Goal: Task Accomplishment & Management: Complete application form

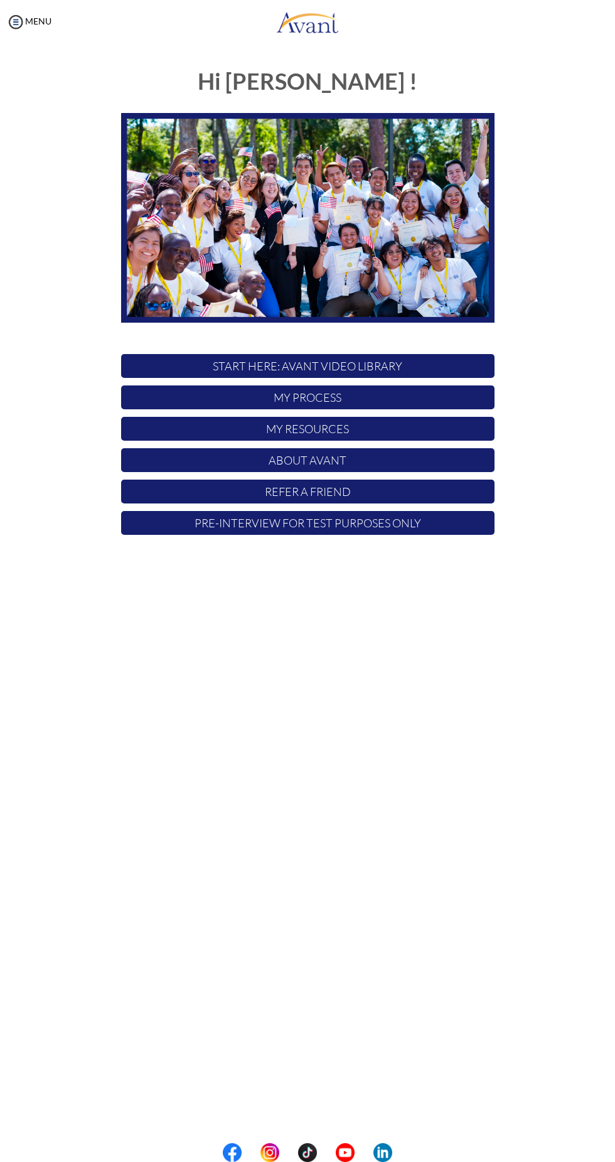
click at [346, 386] on p "My Process" at bounding box center [307, 397] width 373 height 24
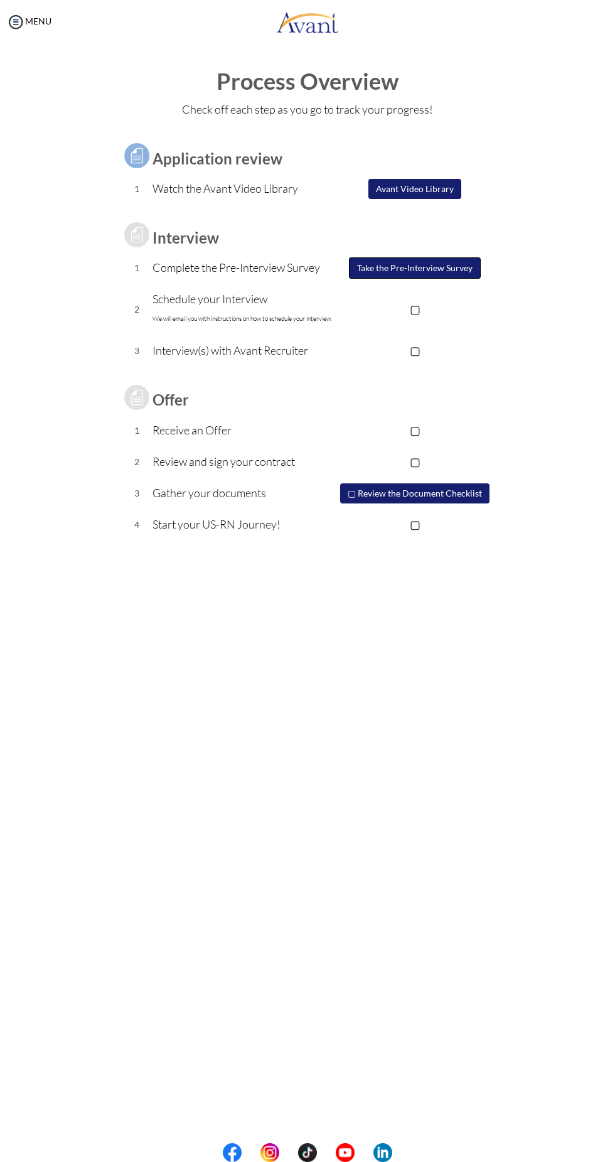
click at [424, 264] on button "Take the Pre-Interview Survey" at bounding box center [415, 267] width 132 height 21
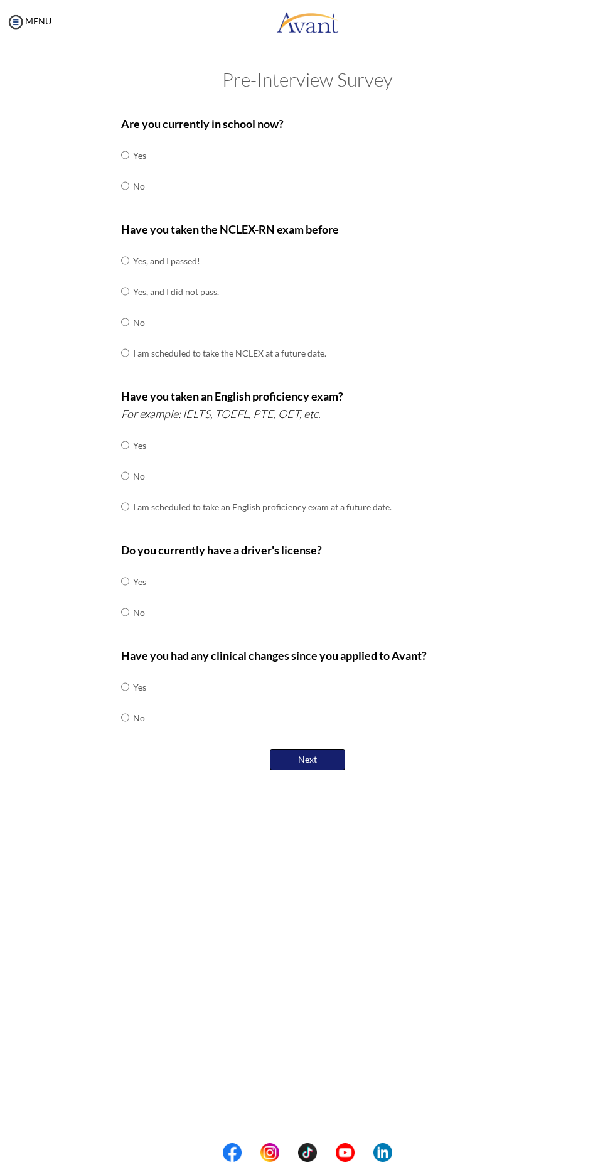
click at [320, 762] on button "Next" at bounding box center [307, 759] width 75 height 21
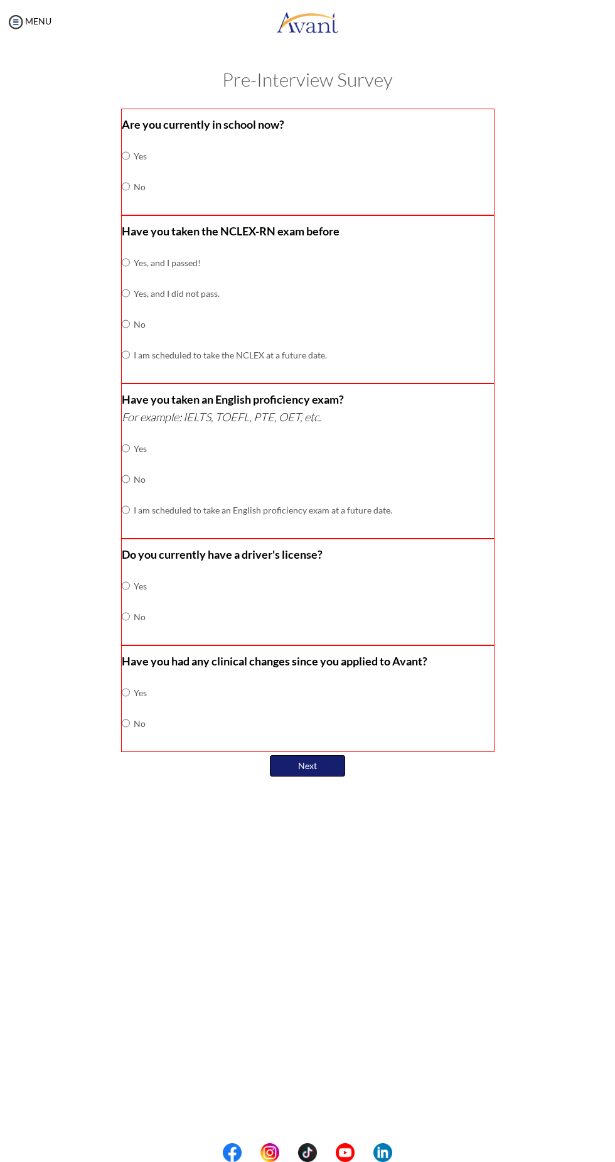
click at [296, 756] on button "Next" at bounding box center [307, 765] width 75 height 21
click at [455, 1057] on div "My Status What is the next step? We would like you to watch the introductory vi…" at bounding box center [307, 625] width 615 height 1162
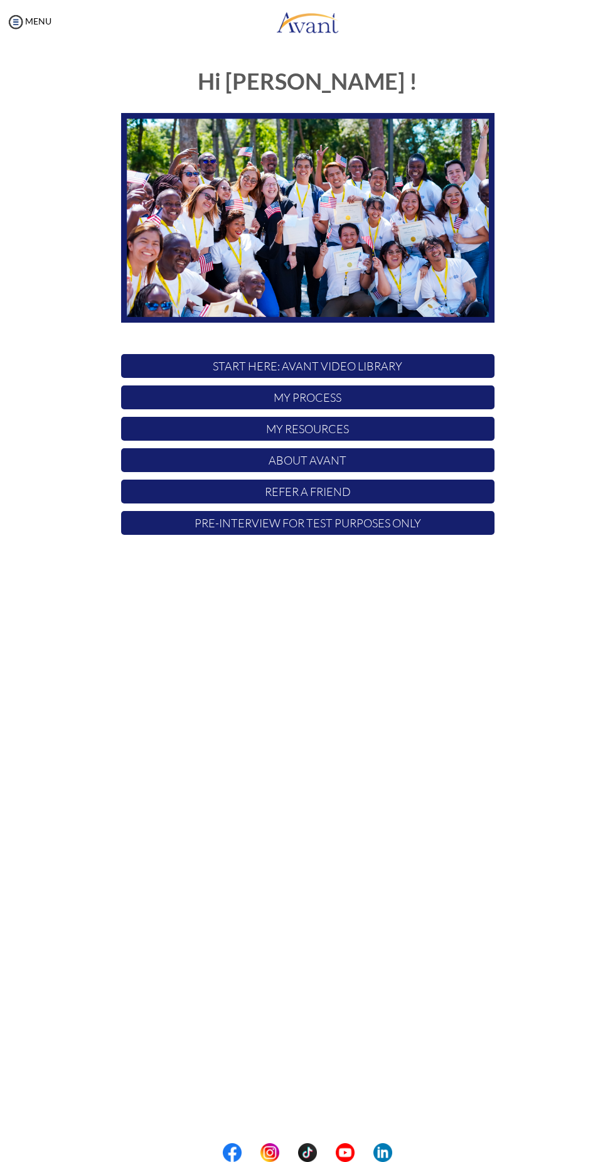
click at [372, 388] on p "My Process" at bounding box center [307, 397] width 373 height 24
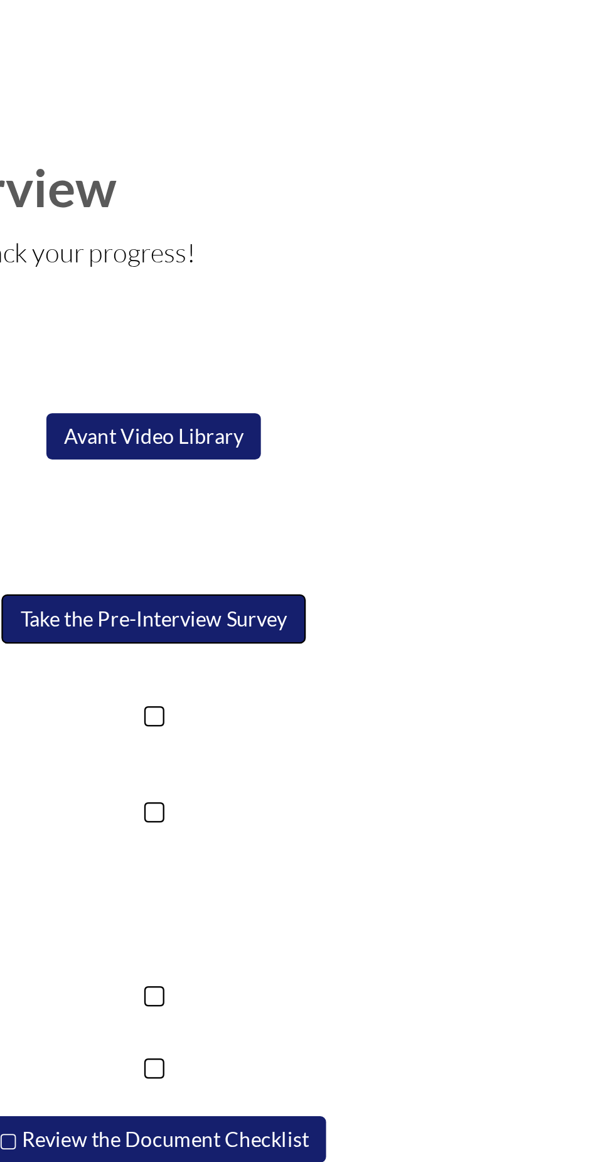
click at [417, 264] on button "Take the Pre-Interview Survey" at bounding box center [415, 267] width 132 height 21
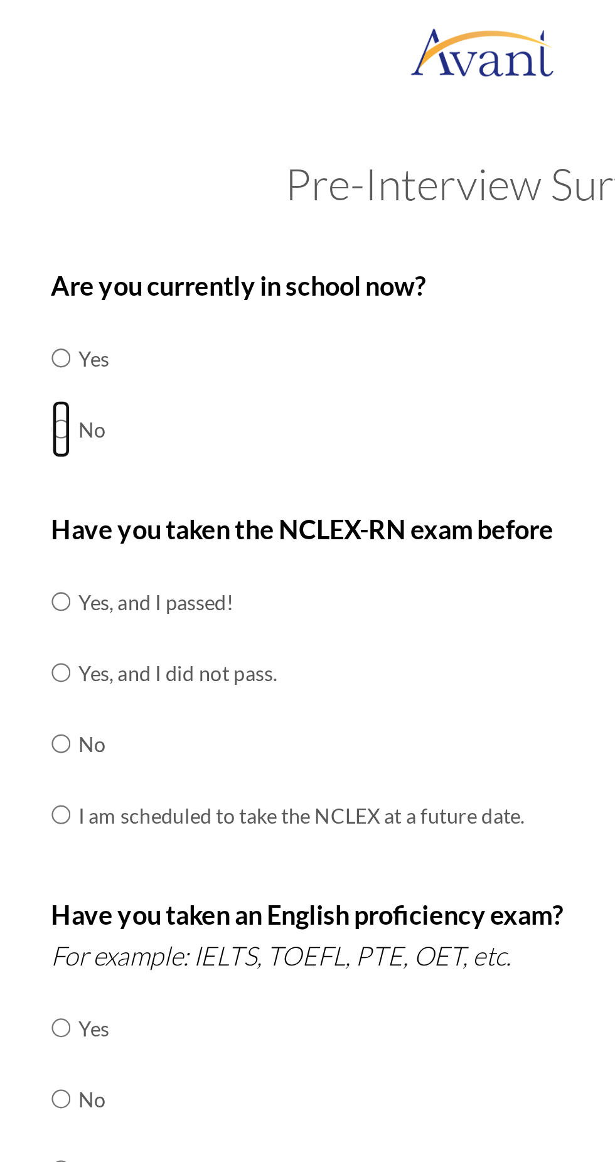
click at [122, 191] on input "radio" at bounding box center [125, 185] width 8 height 25
radio input "true"
click at [124, 316] on input "radio" at bounding box center [125, 321] width 8 height 25
radio input "true"
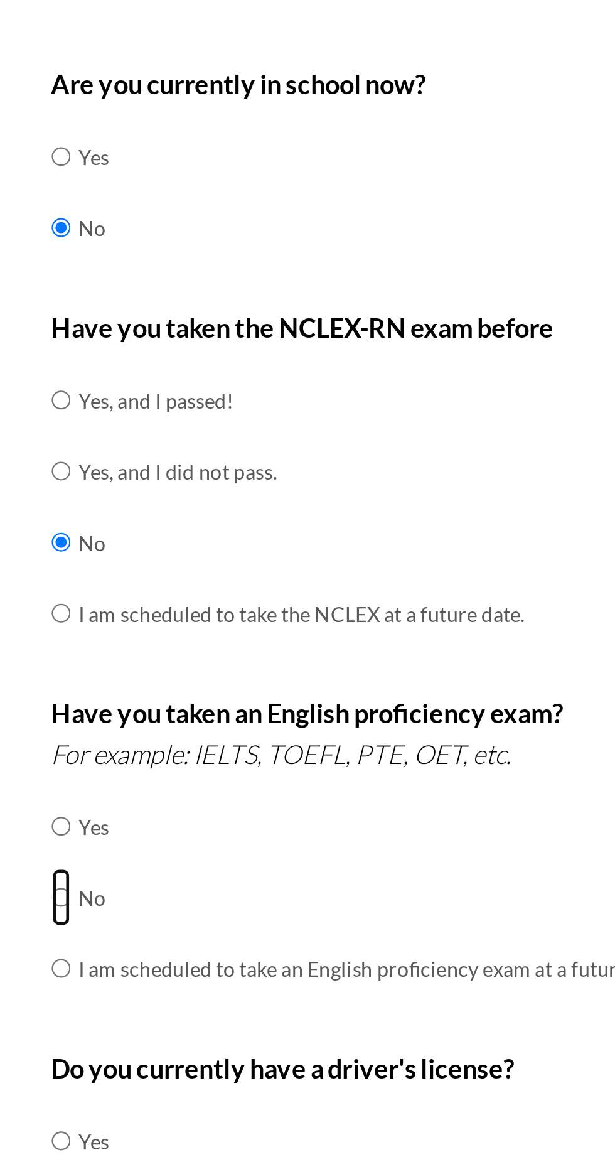
click at [129, 463] on input "radio" at bounding box center [125, 475] width 8 height 25
radio input "true"
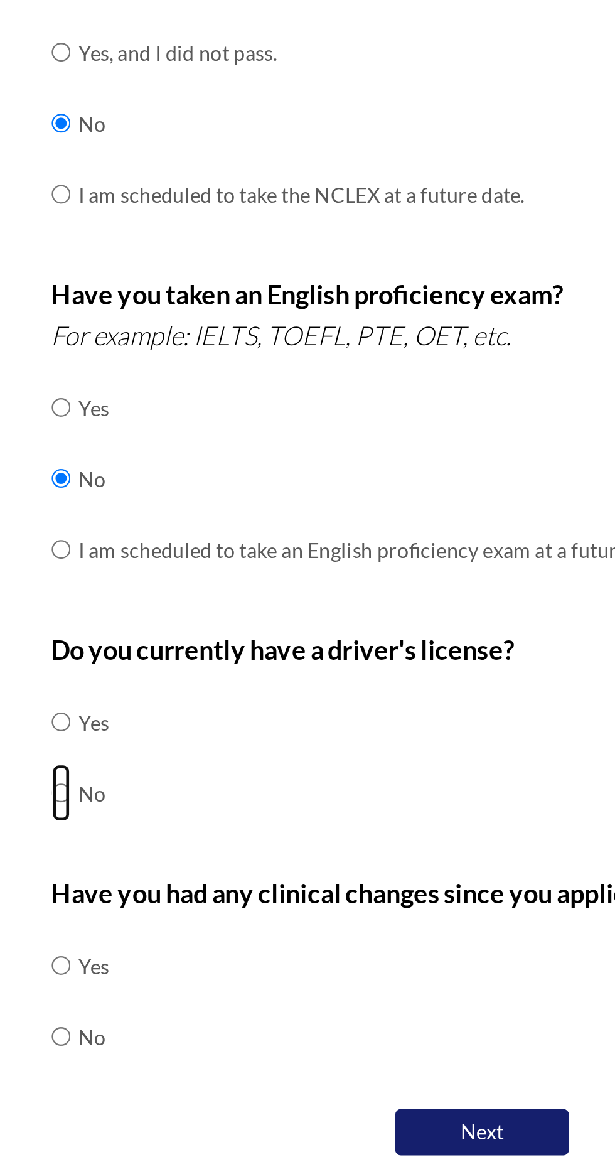
click at [125, 610] on input "radio" at bounding box center [125, 611] width 8 height 25
radio input "true"
click at [307, 762] on button "Next" at bounding box center [307, 759] width 75 height 21
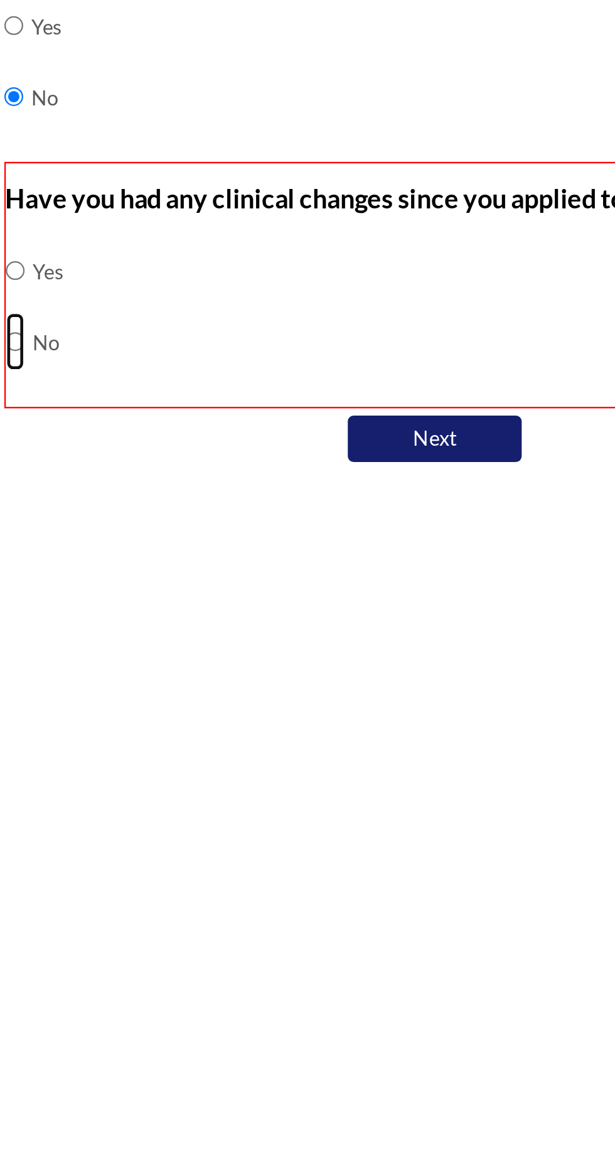
click at [124, 709] on input "radio" at bounding box center [126, 717] width 8 height 25
radio input "true"
click at [309, 755] on button "Next" at bounding box center [307, 760] width 75 height 20
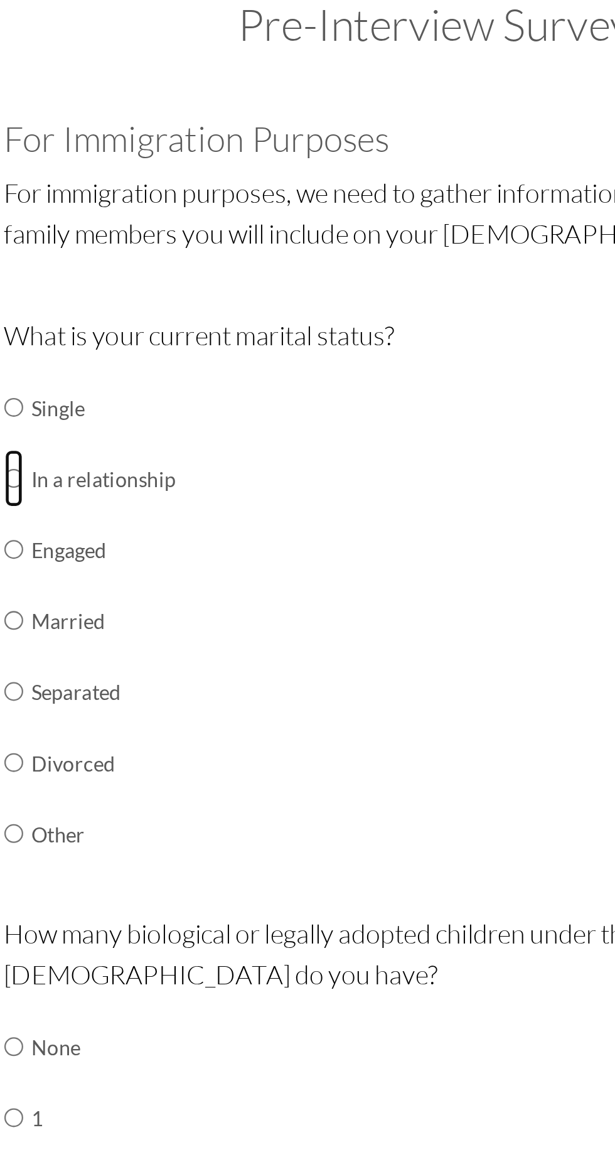
click at [127, 279] on input "radio" at bounding box center [125, 276] width 8 height 25
radio input "true"
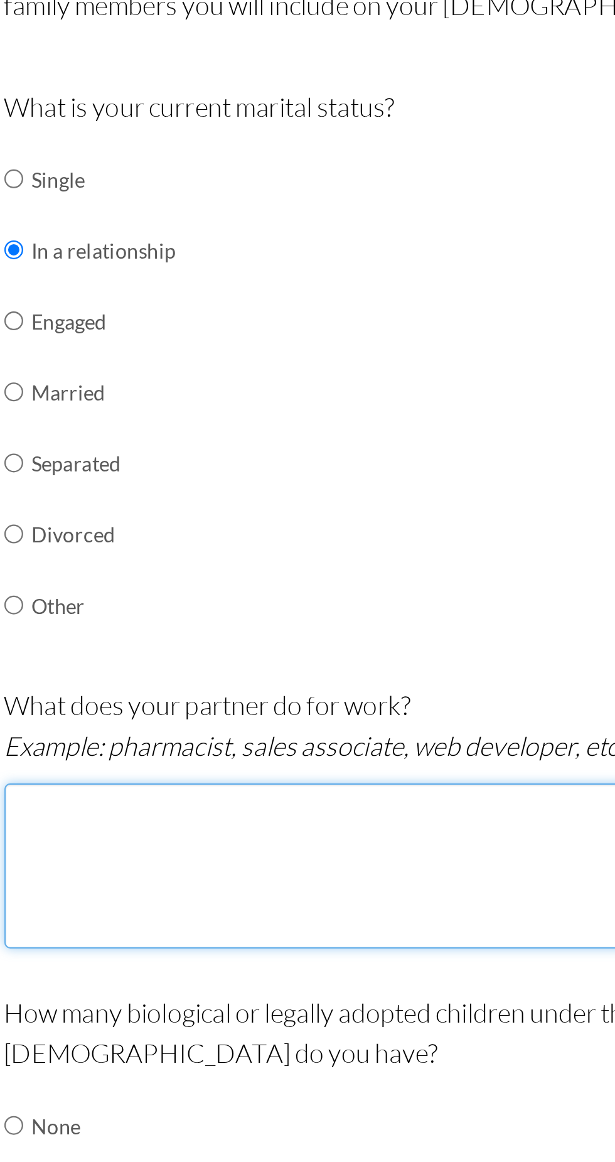
click at [186, 550] on textarea at bounding box center [307, 543] width 373 height 72
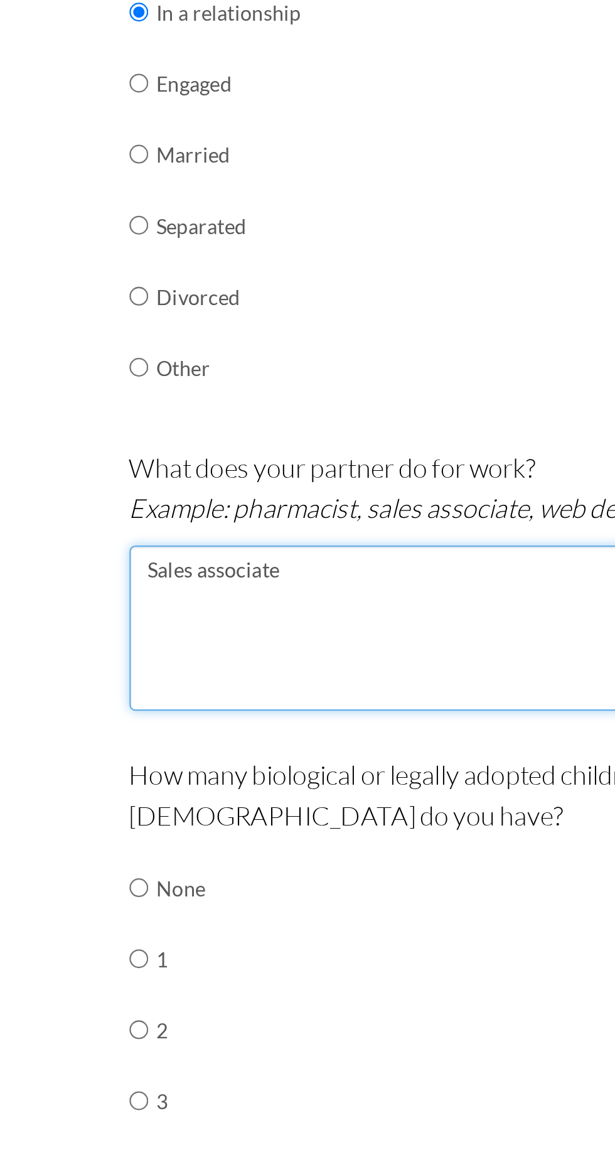
type textarea "Sales associate"
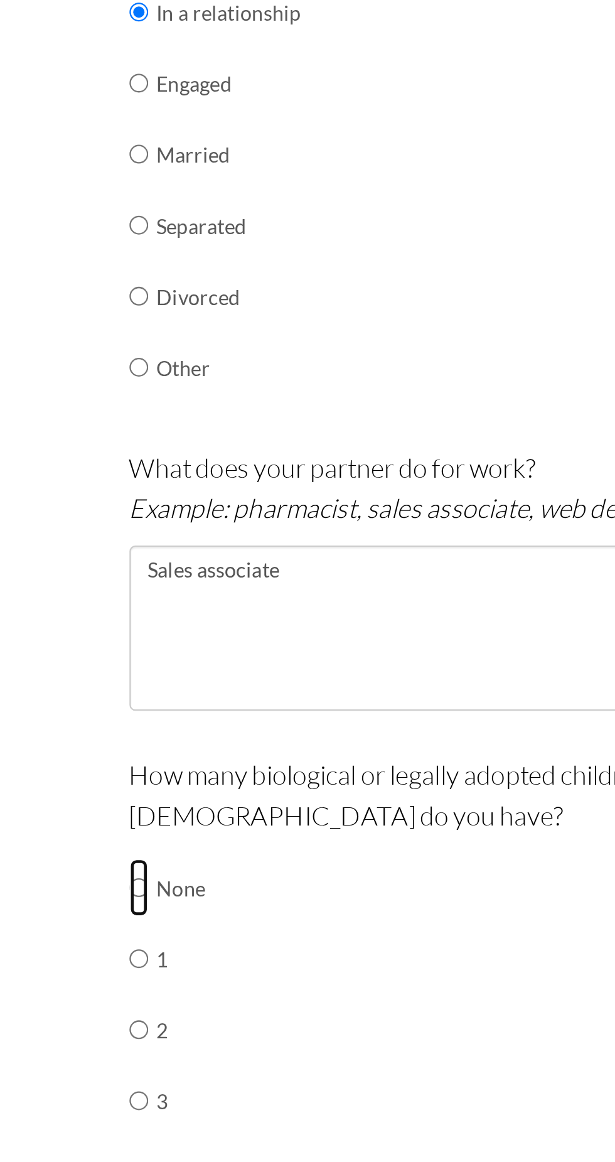
click at [122, 648] on input "radio" at bounding box center [125, 655] width 8 height 25
radio input "true"
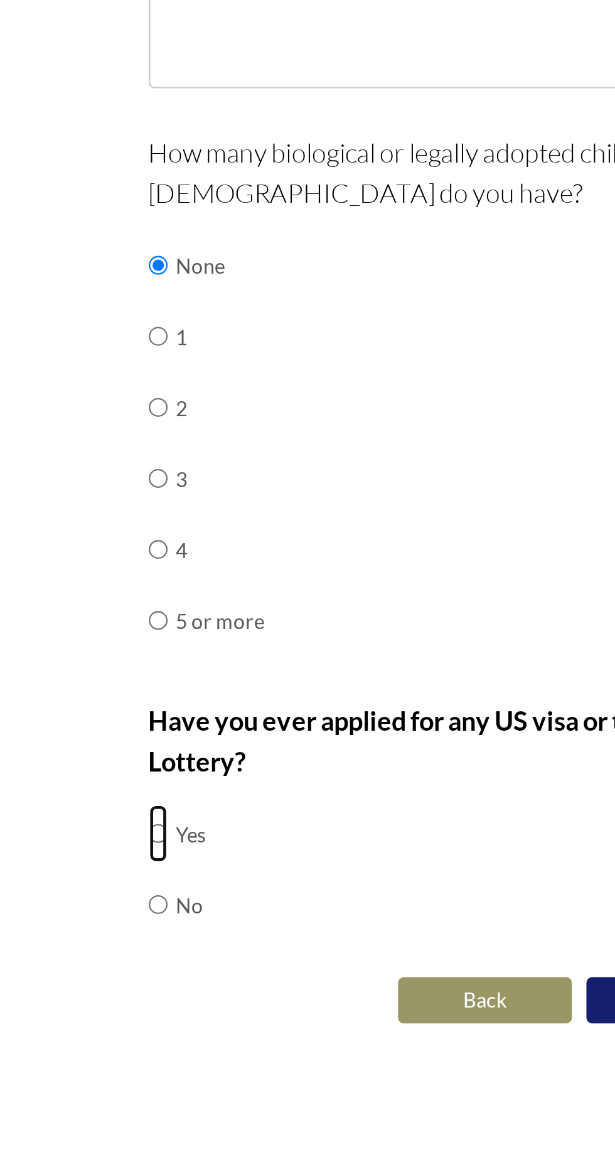
click at [122, 889] on input "radio" at bounding box center [125, 901] width 8 height 25
radio input "true"
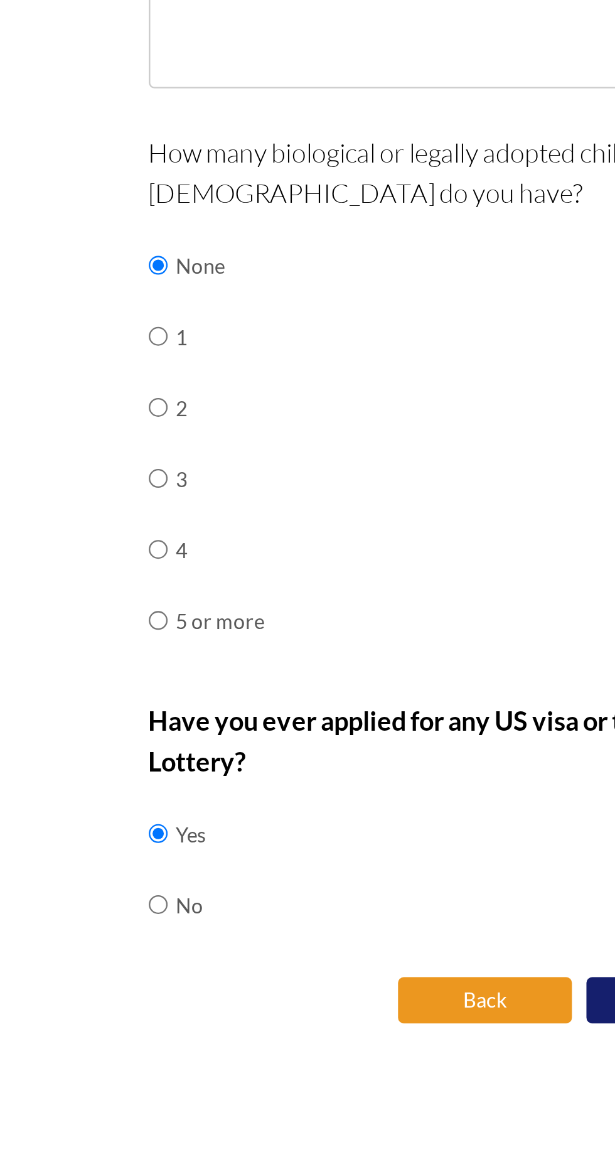
click at [260, 963] on button "Back" at bounding box center [266, 973] width 75 height 20
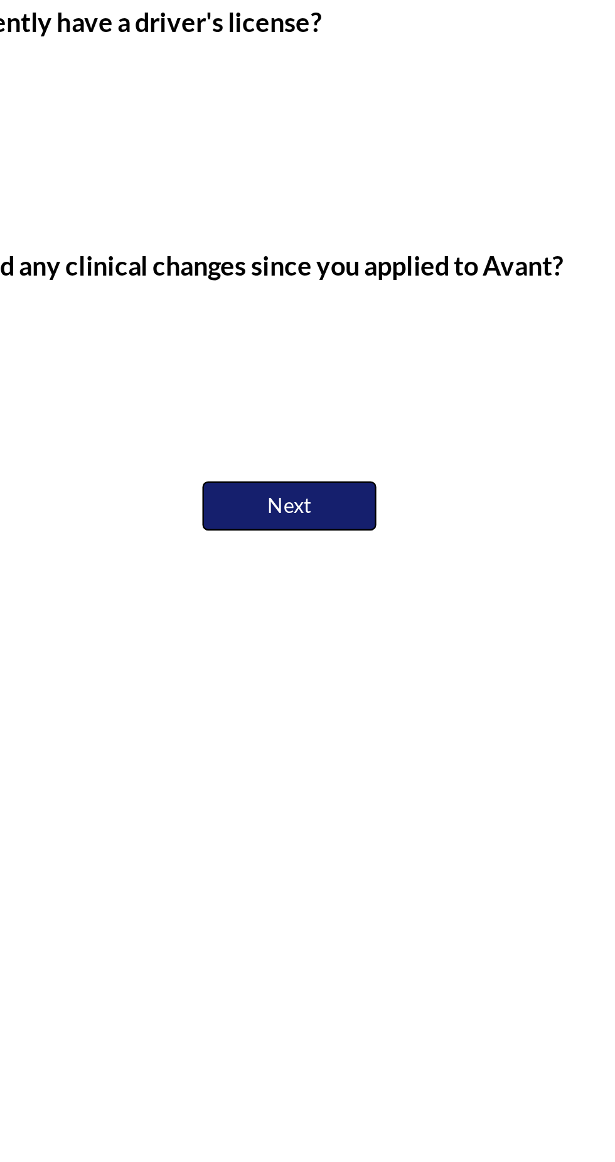
click at [331, 755] on button "Next" at bounding box center [307, 759] width 75 height 21
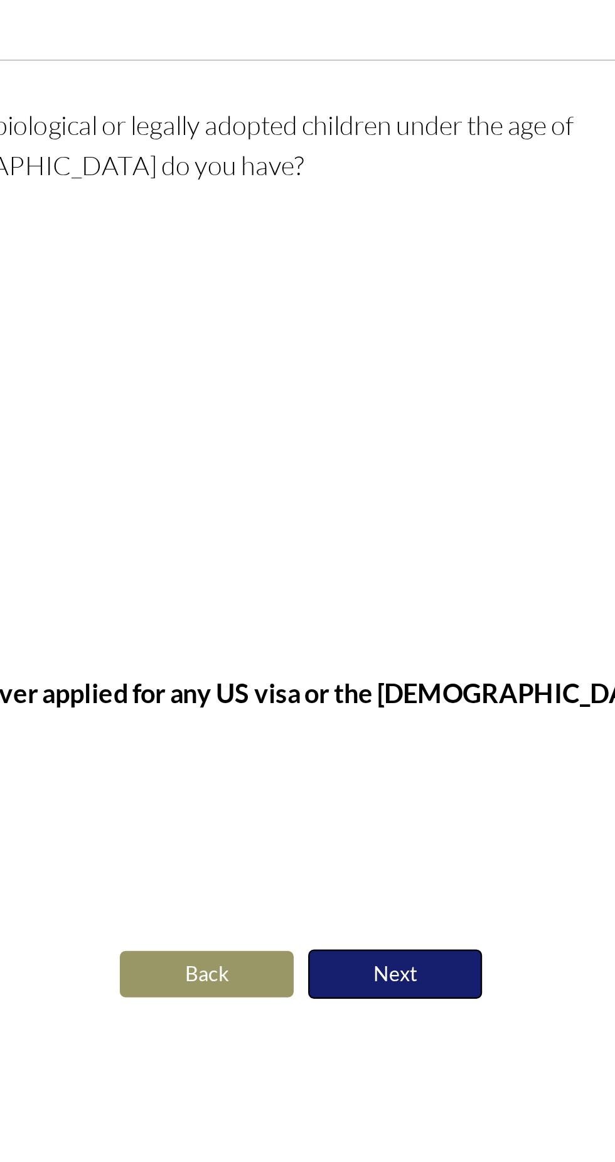
click at [350, 963] on button "Next" at bounding box center [348, 973] width 75 height 21
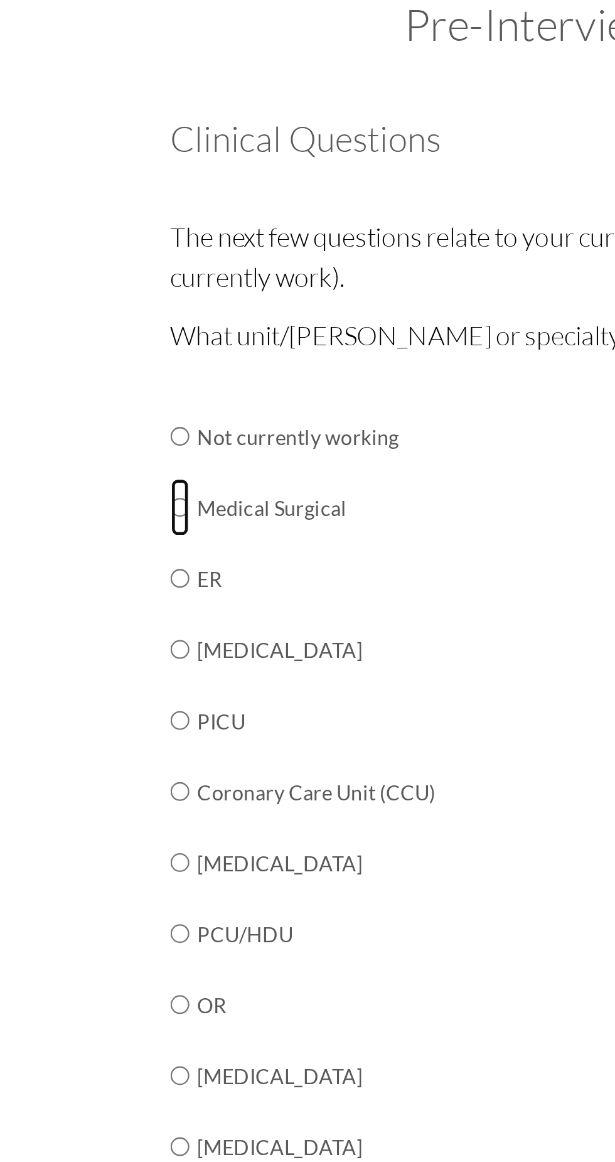
click at [122, 294] on input "radio" at bounding box center [125, 288] width 8 height 25
radio input "true"
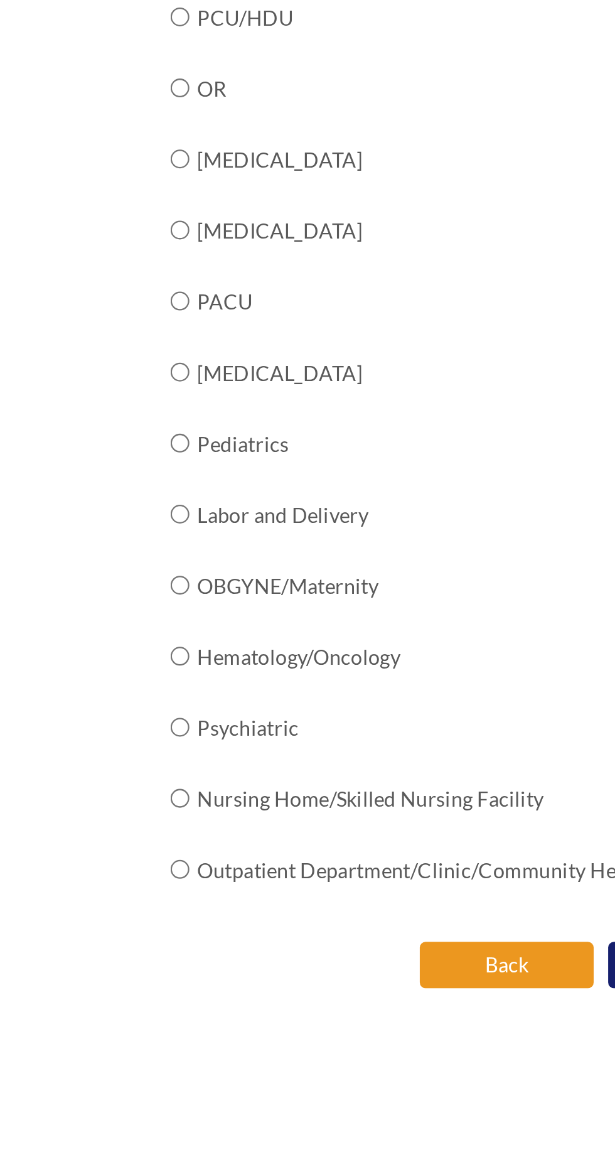
click at [269, 874] on button "Back" at bounding box center [266, 884] width 75 height 20
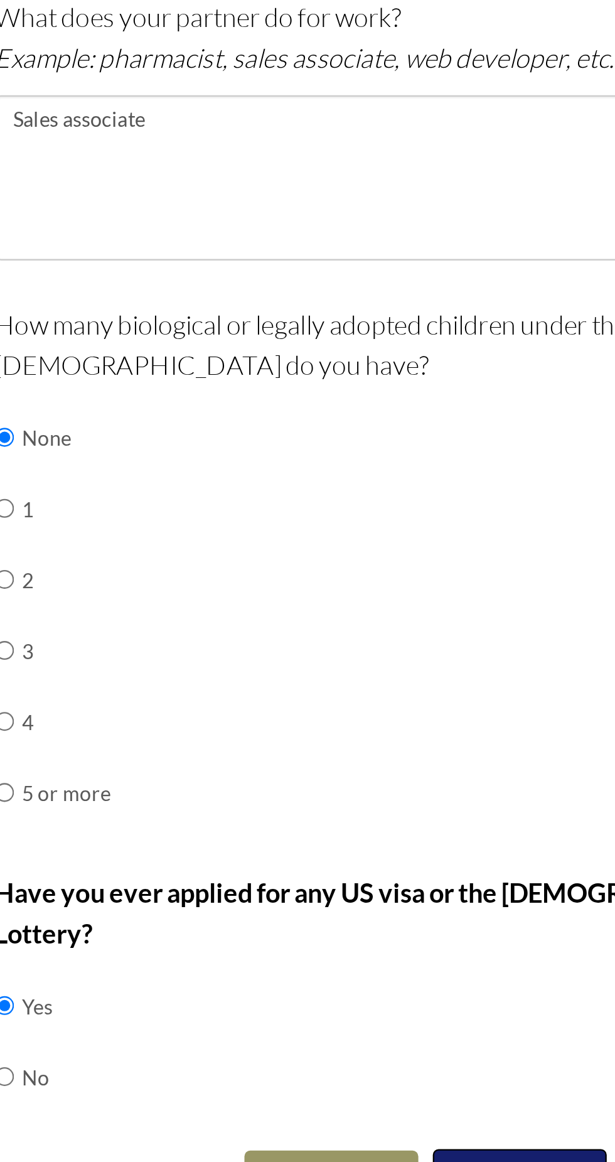
click at [348, 963] on button "Next" at bounding box center [348, 973] width 75 height 21
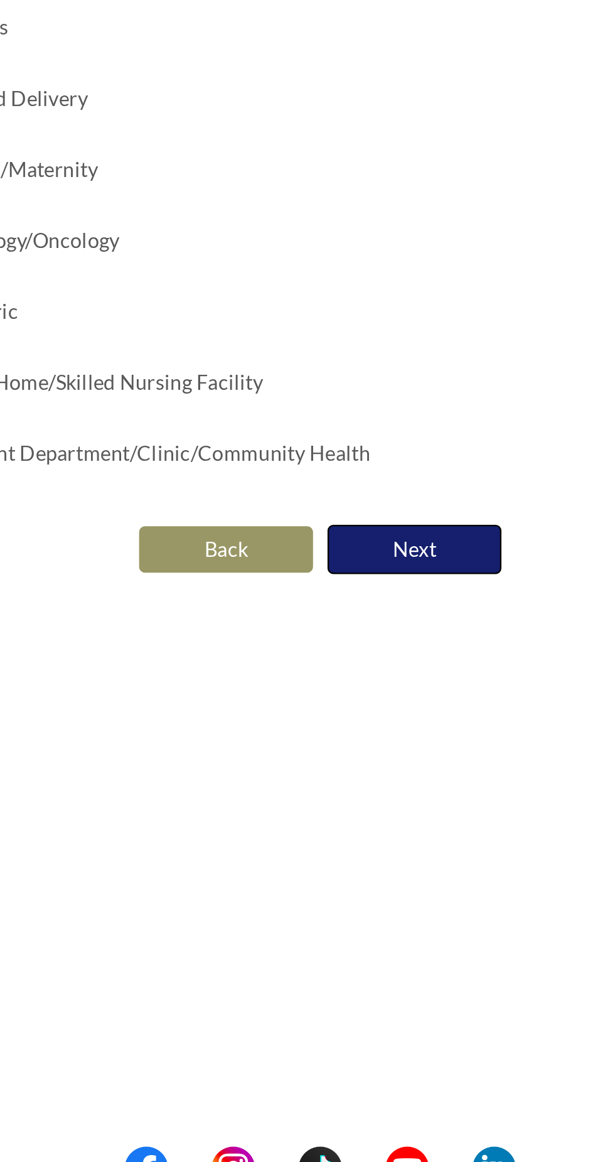
click at [370, 887] on button "Next" at bounding box center [348, 884] width 75 height 21
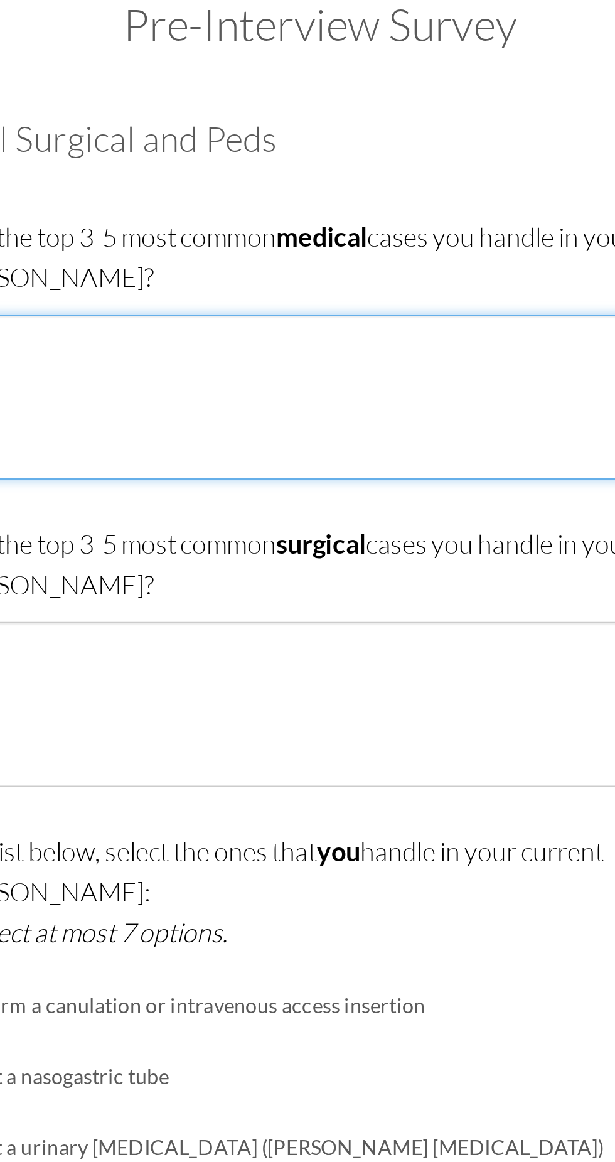
click at [201, 221] on textarea at bounding box center [307, 241] width 373 height 72
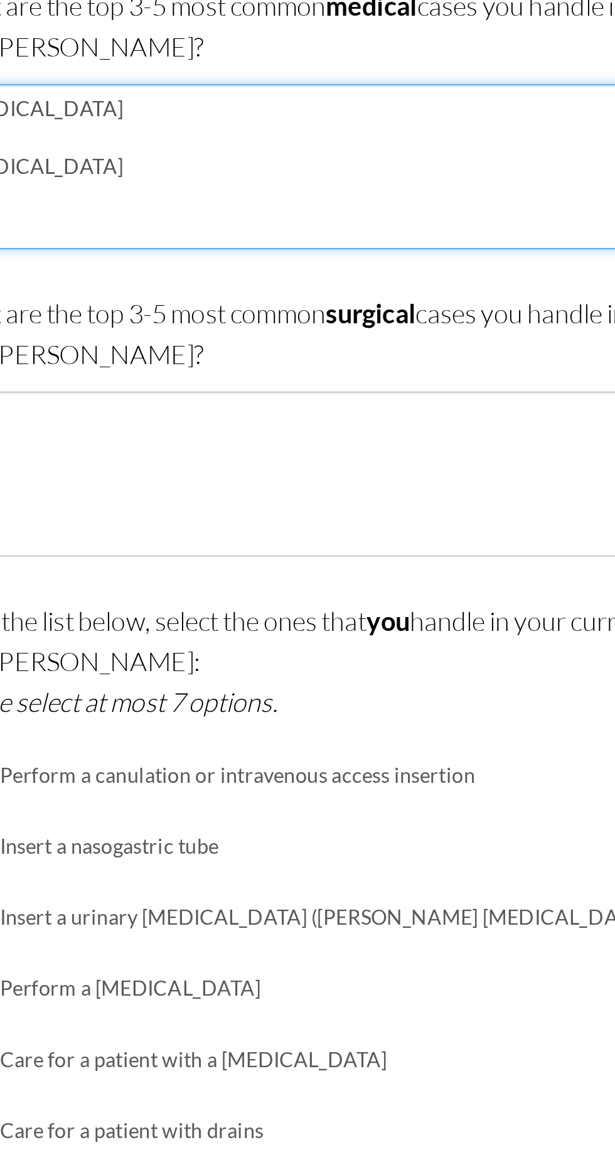
type textarea "Cancer CHF ASTHMA"
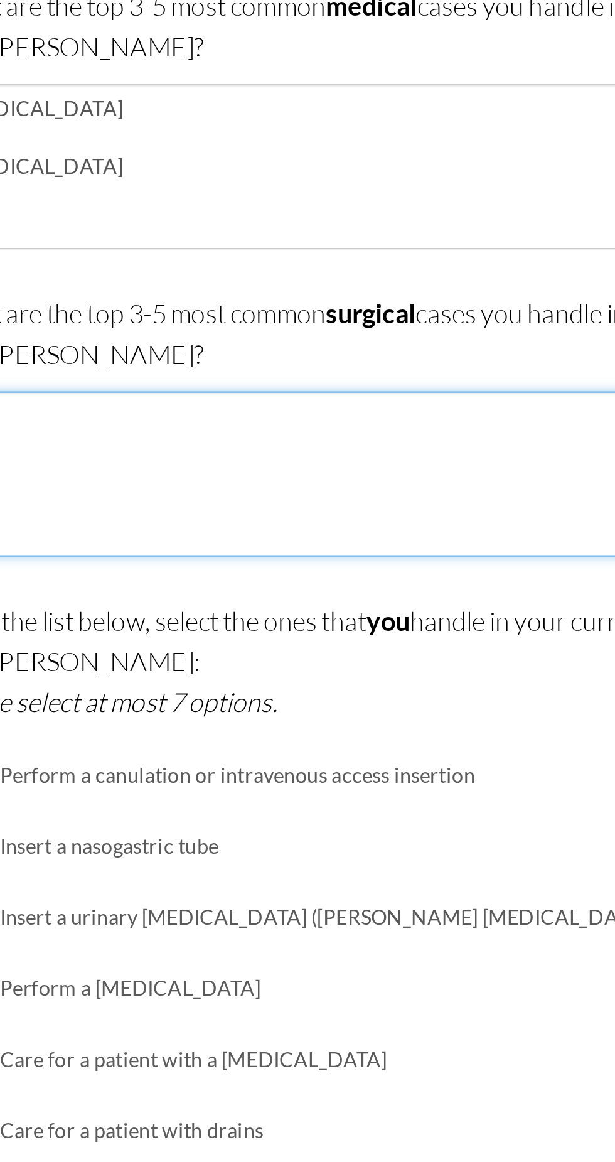
click at [174, 343] on textarea at bounding box center [307, 374] width 373 height 72
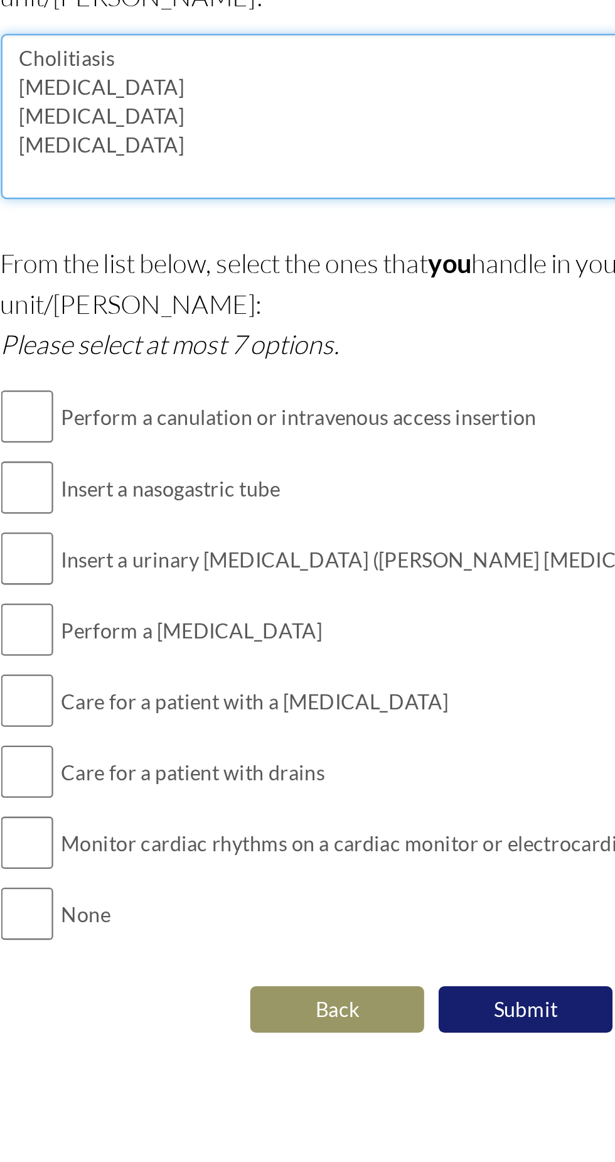
type textarea "Cholitiasis Appendicitis Hernia Amputation"
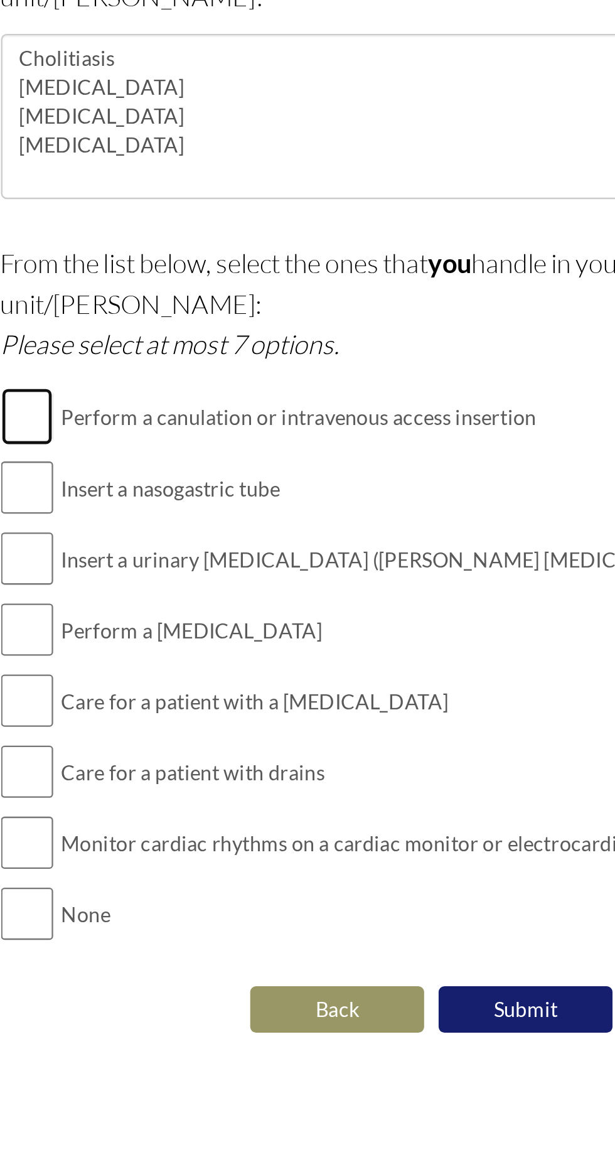
click at [138, 491] on input "checkbox" at bounding box center [132, 503] width 23 height 25
checkbox input "true"
click at [138, 522] on input "checkbox" at bounding box center [132, 534] width 23 height 25
checkbox input "true"
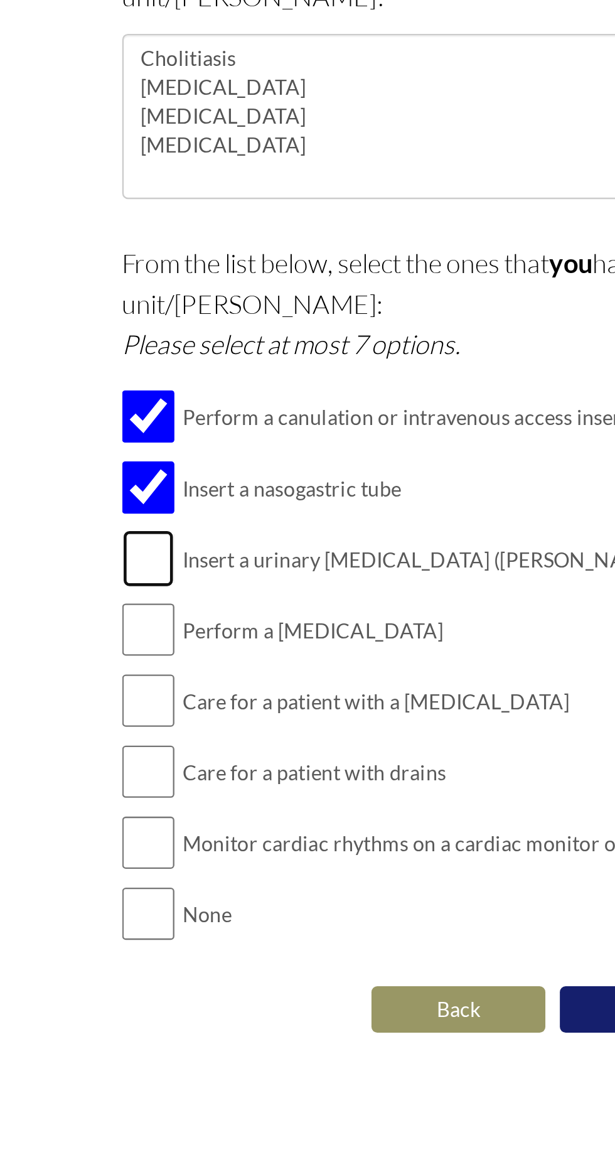
click at [126, 553] on input "checkbox" at bounding box center [132, 565] width 23 height 25
checkbox input "true"
click at [126, 584] on input "checkbox" at bounding box center [132, 596] width 23 height 25
checkbox input "true"
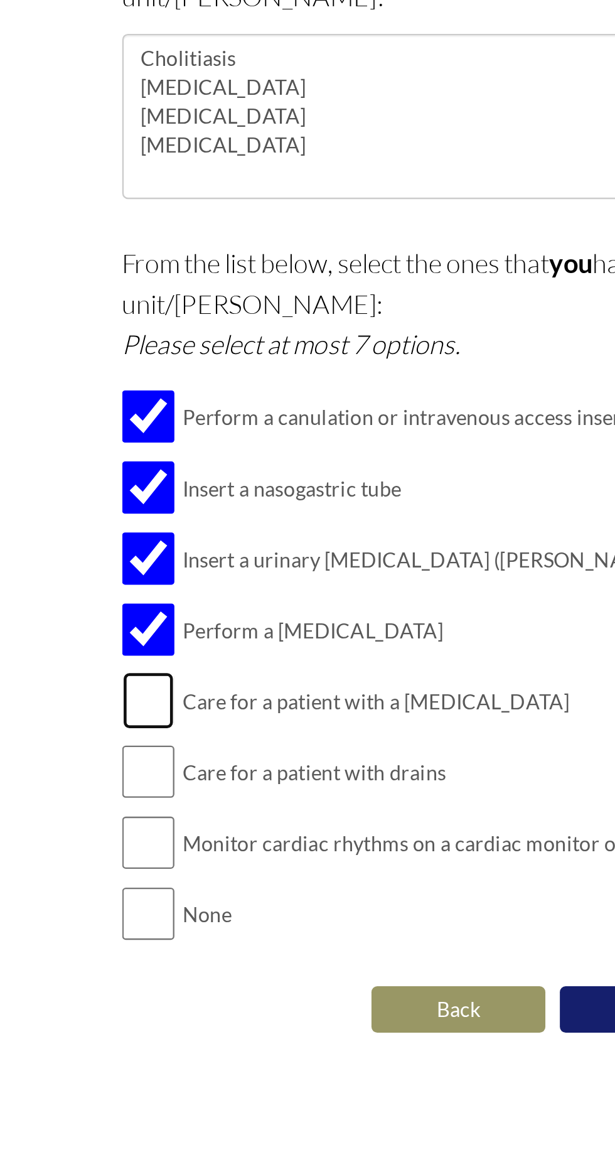
click at [124, 614] on input "checkbox" at bounding box center [132, 626] width 23 height 25
checkbox input "true"
click at [129, 645] on input "checkbox" at bounding box center [132, 657] width 23 height 25
checkbox input "true"
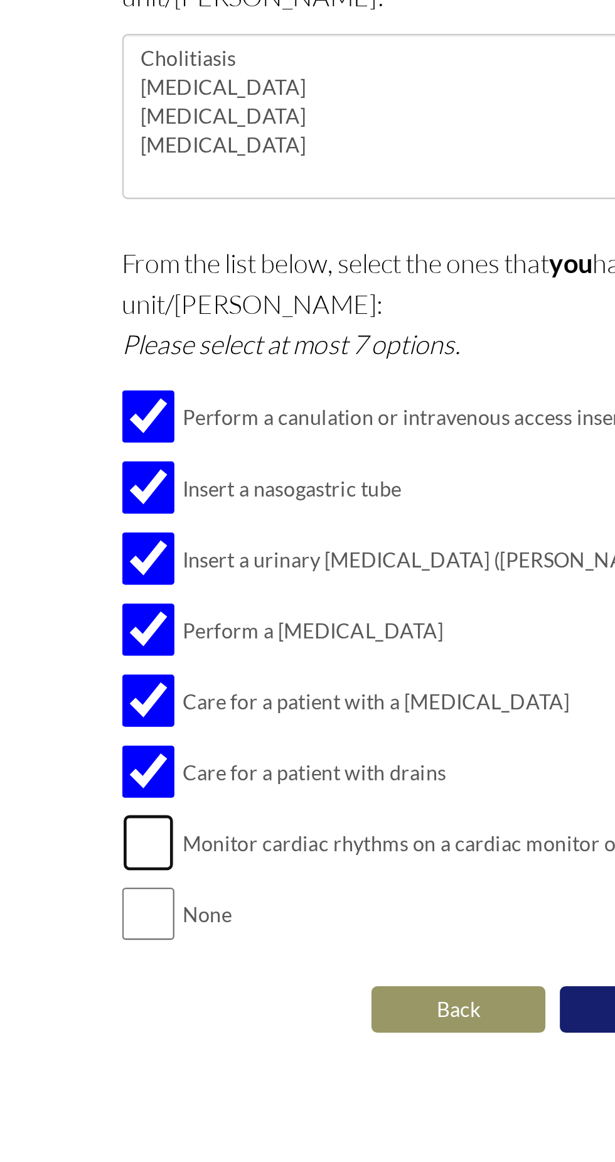
click at [130, 676] on input "checkbox" at bounding box center [132, 688] width 23 height 25
checkbox input "true"
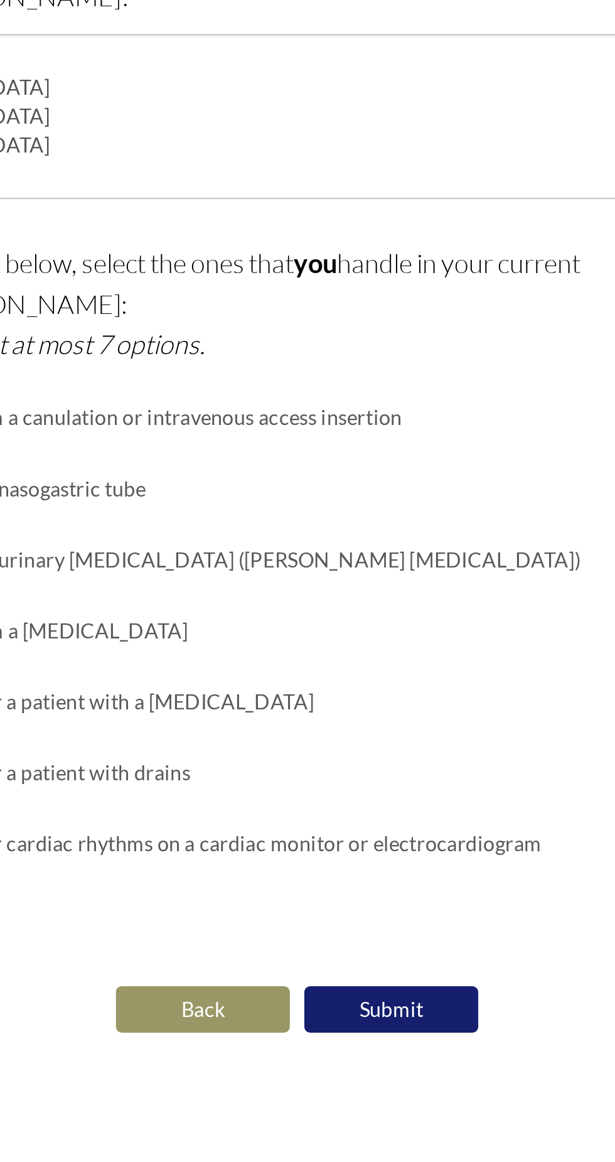
click at [359, 751] on button "Submit" at bounding box center [348, 761] width 75 height 20
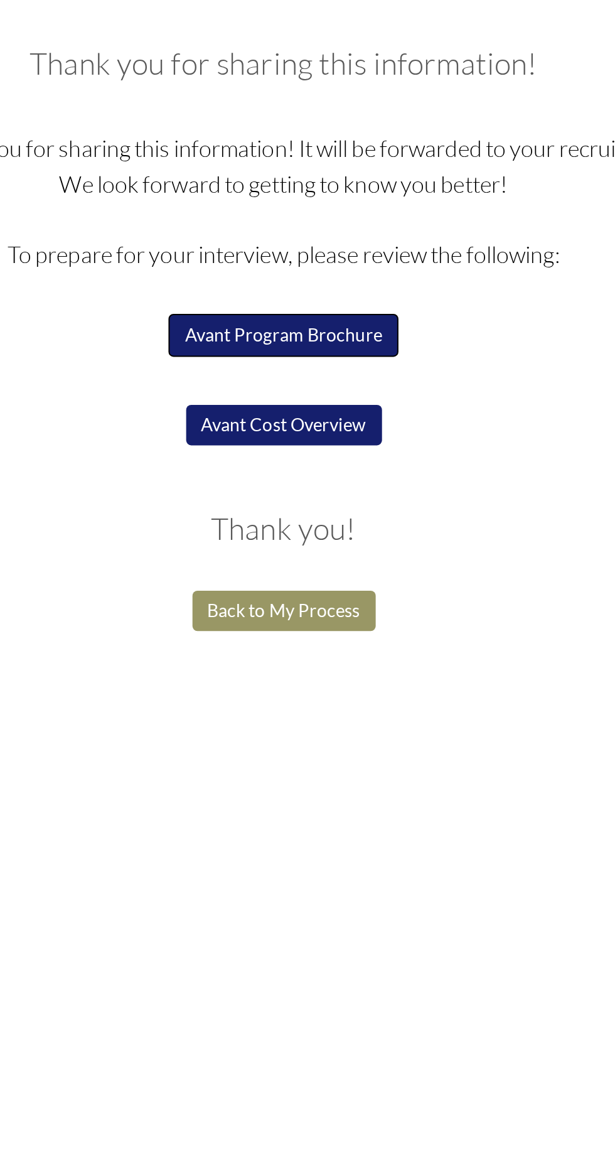
click at [305, 271] on button "Avant Program Brochure" at bounding box center [307, 264] width 114 height 21
